Goal: Task Accomplishment & Management: Complete application form

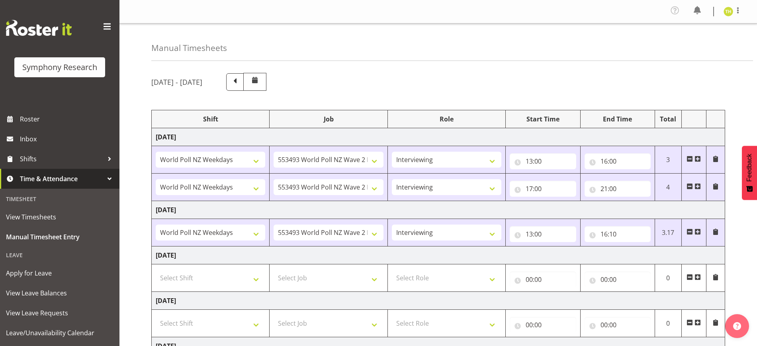
select select "41604"
select select "10527"
select select "47"
select select "41604"
select select "10527"
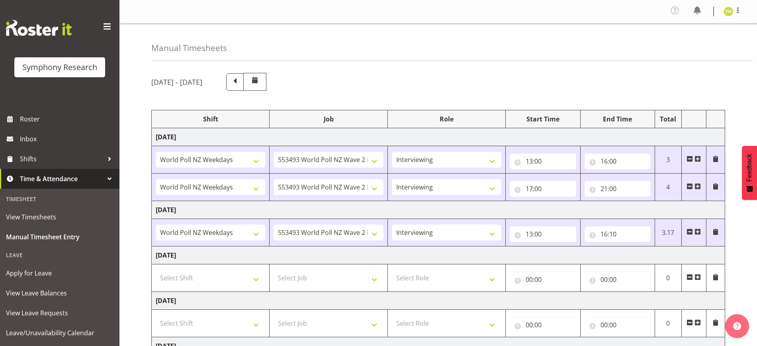
select select "47"
select select "41604"
select select "10527"
select select "47"
click at [699, 231] on span at bounding box center [698, 232] width 6 height 6
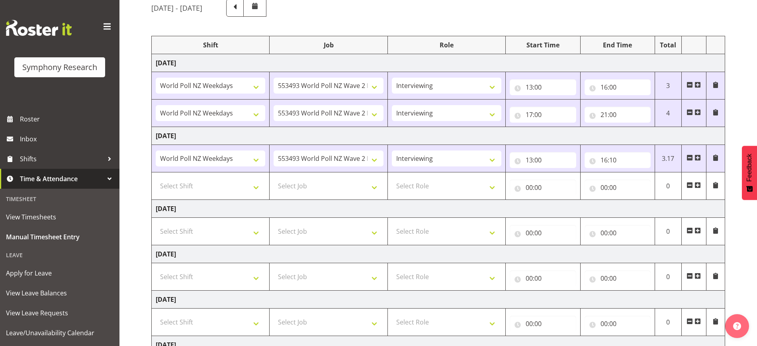
scroll to position [149, 0]
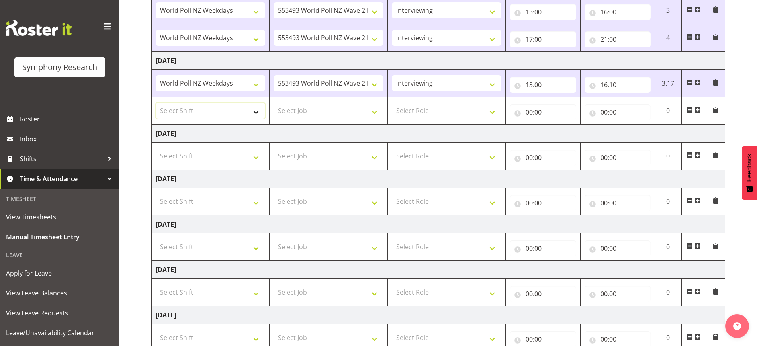
click at [253, 114] on select "Select Shift !!Weekend Residential (Roster IT Shift Label) *Business 9/10am ~ 4…" at bounding box center [211, 111] width 110 height 16
click at [156, 103] on select "Select Shift !!Weekend Residential (Roster IT Shift Label) *Business 9/10am ~ 4…" at bounding box center [211, 111] width 110 height 16
click at [254, 108] on select "!!Weekend Residential (Roster IT Shift Label) *Business 9/10am ~ 4:30pm *Busine…" at bounding box center [211, 111] width 110 height 16
select select "41604"
click at [156, 103] on select "!!Weekend Residential (Roster IT Shift Label) *Business 9/10am ~ 4:30pm *Busine…" at bounding box center [211, 111] width 110 height 16
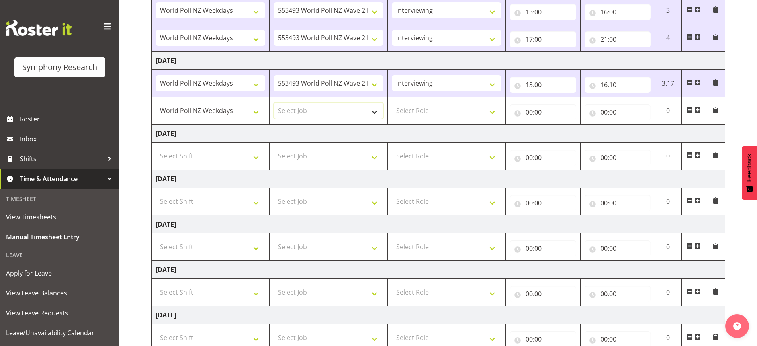
click at [347, 112] on select "Select Job 550060 IF Admin 553492 World Poll Aus Wave 2 Main 2025 553493 World …" at bounding box center [329, 111] width 110 height 16
select select "10527"
click at [274, 103] on select "Select Job 550060 IF Admin 553492 World Poll Aus Wave 2 Main 2025 553493 World …" at bounding box center [329, 111] width 110 height 16
click at [429, 114] on select "Select Role Briefing Interviewing" at bounding box center [447, 111] width 110 height 16
select select "47"
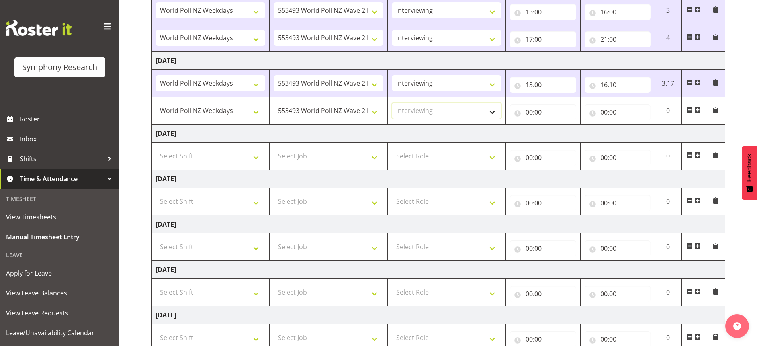
click at [392, 103] on select "Select Role Briefing Interviewing" at bounding box center [447, 111] width 110 height 16
click at [544, 109] on input "00:00" at bounding box center [543, 112] width 66 height 16
click at [559, 129] on select "00 01 02 03 04 05 06 07 08 09 10 11 12 13 14 15 16 17 18 19 20 21 22 23" at bounding box center [564, 133] width 18 height 16
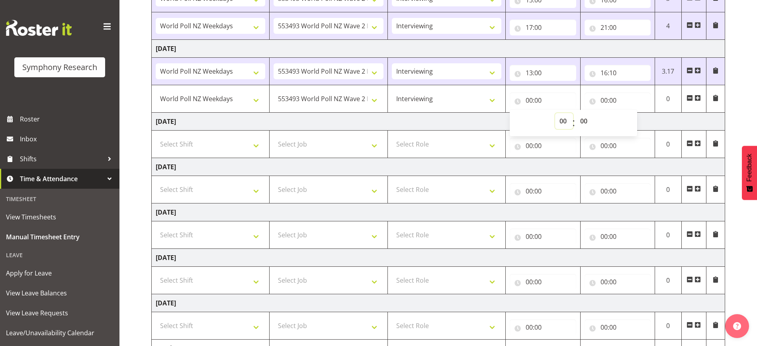
scroll to position [199, 0]
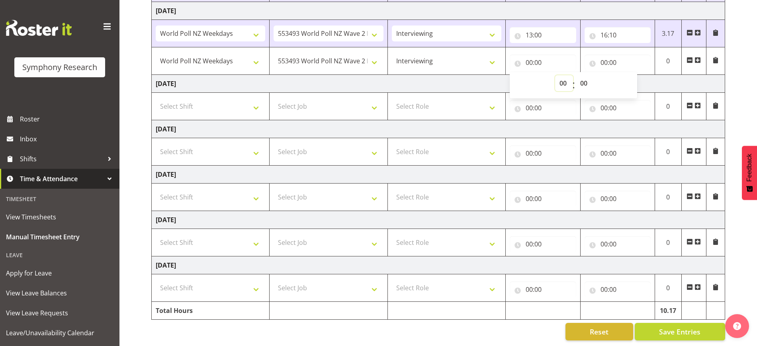
click at [567, 87] on select "00 01 02 03 04 05 06 07 08 09 10 11 12 13 14 15 16 17 18 19 20 21 22 23" at bounding box center [564, 83] width 18 height 16
select select "17"
click at [555, 75] on select "00 01 02 03 04 05 06 07 08 09 10 11 12 13 14 15 16 17 18 19 20 21 22 23" at bounding box center [564, 83] width 18 height 16
type input "17:00"
drag, startPoint x: 634, startPoint y: 63, endPoint x: 626, endPoint y: 63, distance: 7.6
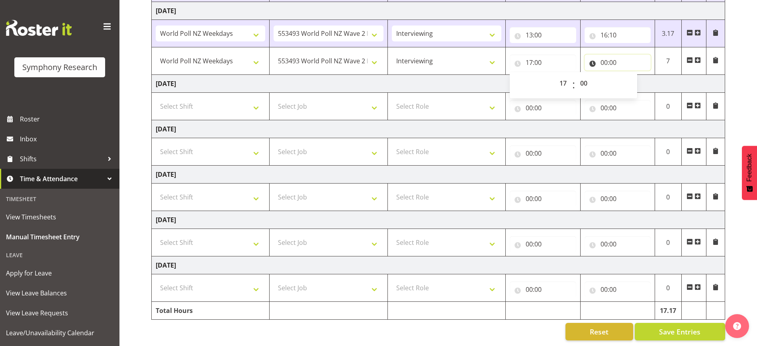
click at [634, 63] on input "00:00" at bounding box center [618, 63] width 66 height 16
click at [640, 86] on select "00 01 02 03 04 05 06 07 08 09 10 11 12 13 14 15 16 17 18 19 20 21 22 23" at bounding box center [639, 83] width 18 height 16
select select "21"
click at [630, 75] on select "00 01 02 03 04 05 06 07 08 09 10 11 12 13 14 15 16 17 18 19 20 21 22 23" at bounding box center [639, 83] width 18 height 16
type input "21:00"
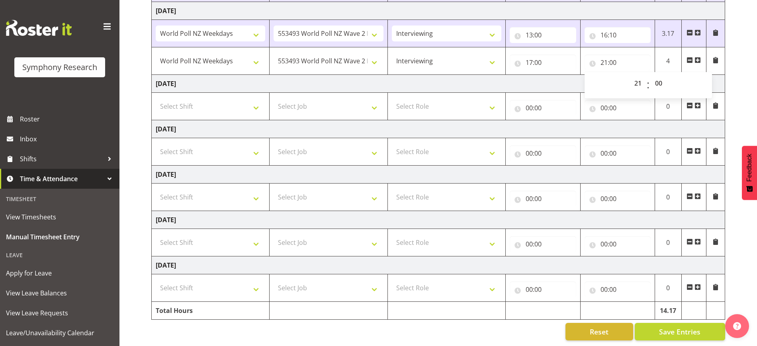
click at [553, 85] on td "[DATE]" at bounding box center [439, 84] width 574 height 18
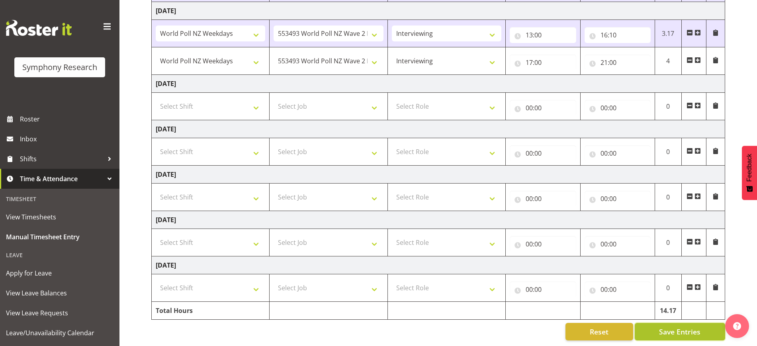
click at [664, 337] on span "Save Entries" at bounding box center [679, 332] width 41 height 10
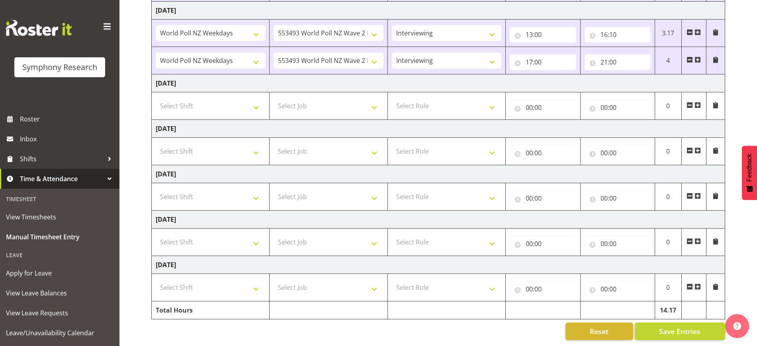
scroll to position [207, 0]
click at [676, 326] on span "Save Entries" at bounding box center [679, 331] width 41 height 10
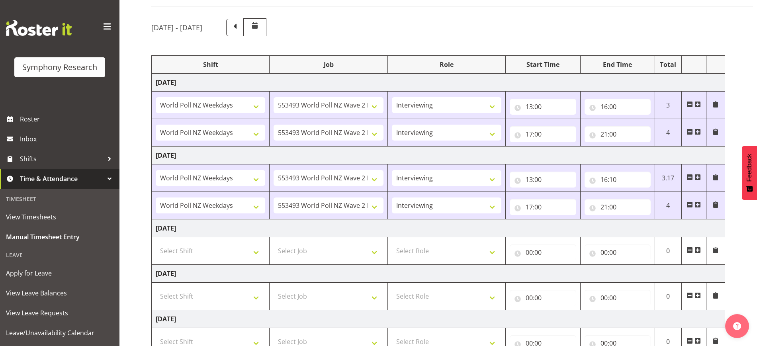
scroll to position [0, 0]
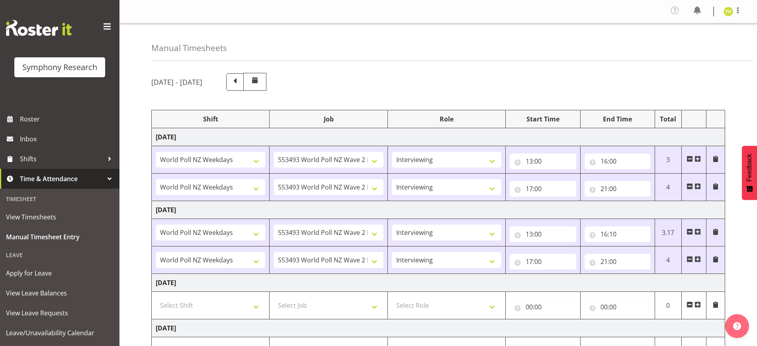
click at [598, 51] on div "Manual Timesheets" at bounding box center [452, 42] width 602 height 37
click at [624, 232] on input "16:10" at bounding box center [618, 234] width 66 height 16
click at [660, 254] on select "00 01 02 03 04 05 06 07 08 09 10 11 12 13 14 15 16 17 18 19 20 21 22 23 24 25 2…" at bounding box center [660, 255] width 18 height 16
select select "0"
click at [651, 247] on select "00 01 02 03 04 05 06 07 08 09 10 11 12 13 14 15 16 17 18 19 20 21 22 23 24 25 2…" at bounding box center [660, 255] width 18 height 16
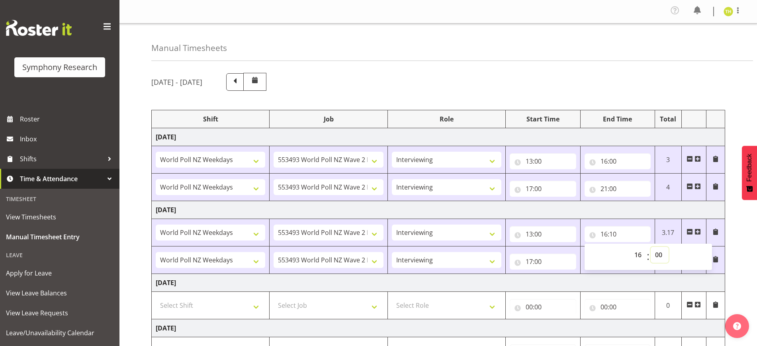
type input "16:00"
click at [635, 217] on td "[DATE]" at bounding box center [439, 210] width 574 height 18
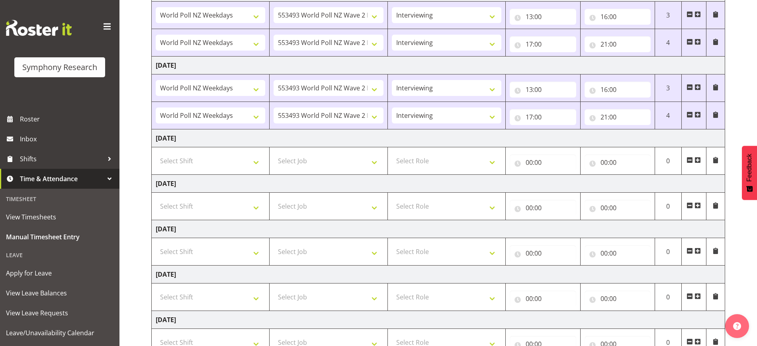
scroll to position [207, 0]
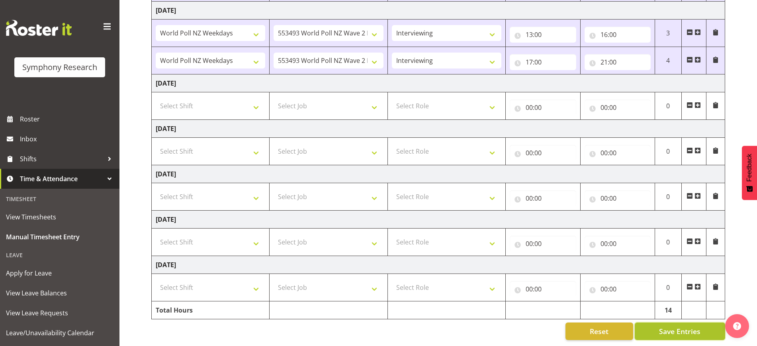
click at [669, 330] on button "Save Entries" at bounding box center [680, 332] width 90 height 18
